Goal: Information Seeking & Learning: Learn about a topic

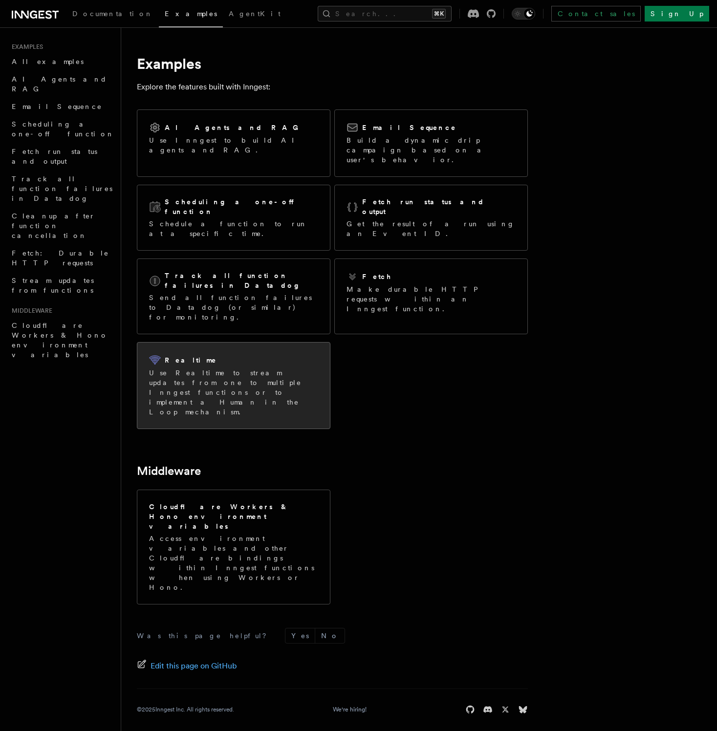
click at [218, 368] on p "Use Realtime to stream updates from one to multiple Inngest functions or to imp…" at bounding box center [233, 392] width 169 height 49
